Goal: Complete application form

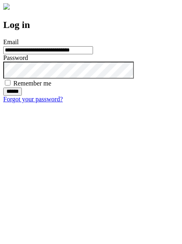
type input "**********"
click at [22, 95] on input "******" at bounding box center [12, 91] width 19 height 8
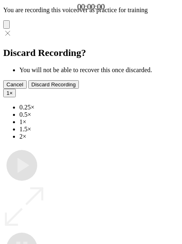
type input "**********"
